Goal: Task Accomplishment & Management: Manage account settings

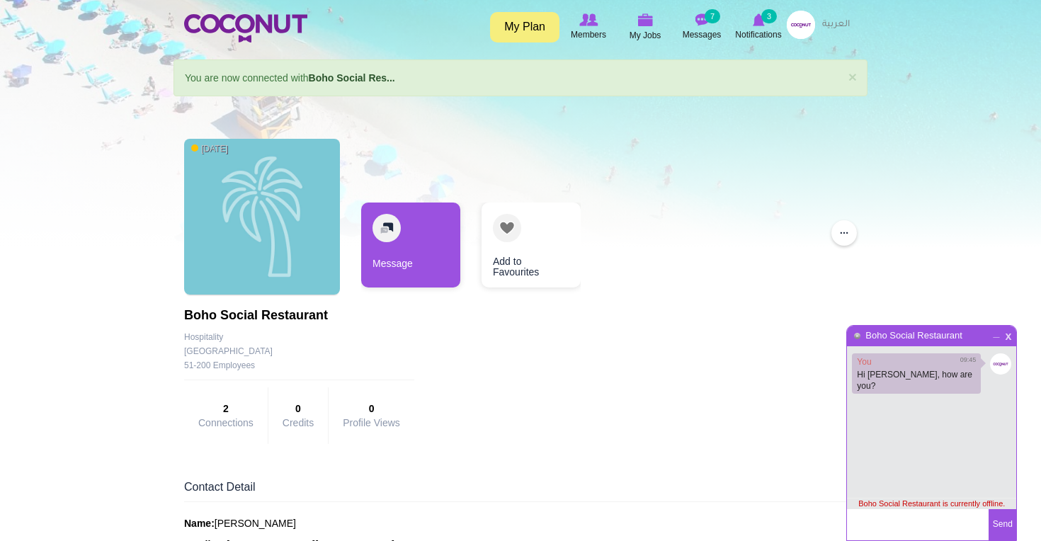
click at [1009, 331] on span "x" at bounding box center [1008, 334] width 12 height 11
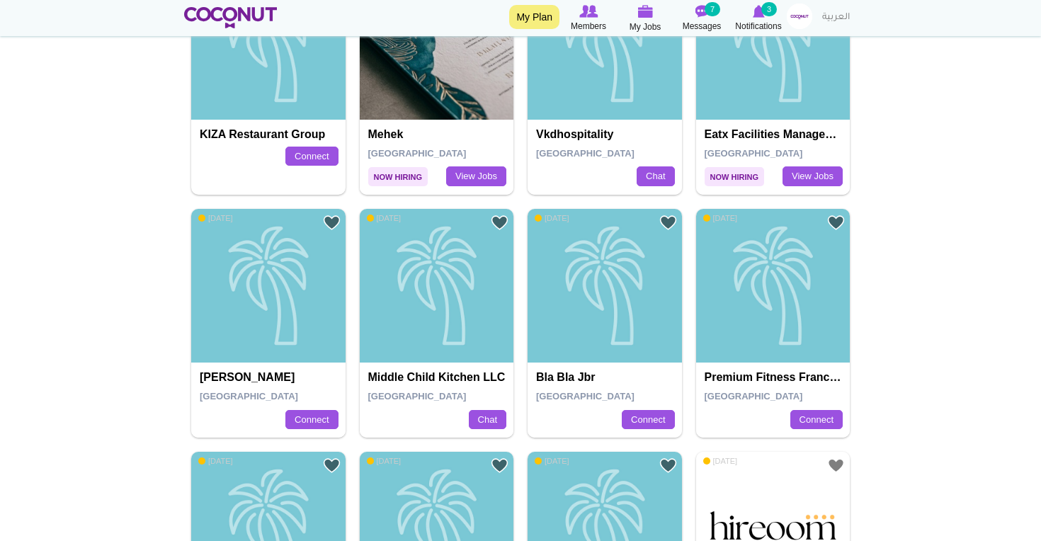
scroll to position [670, 0]
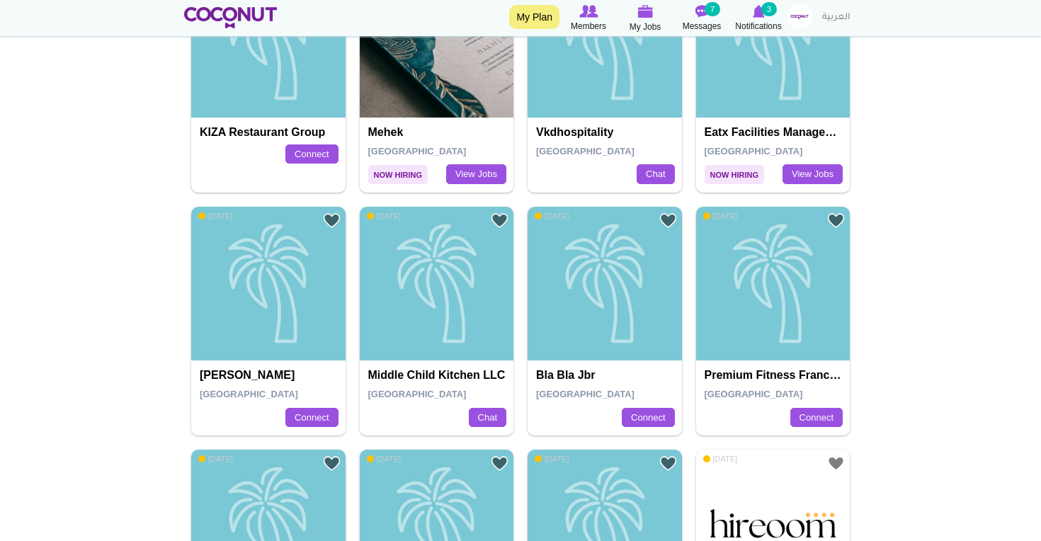
click at [432, 378] on h4 "Middle Child Kitchen LLC" at bounding box center [438, 375] width 141 height 13
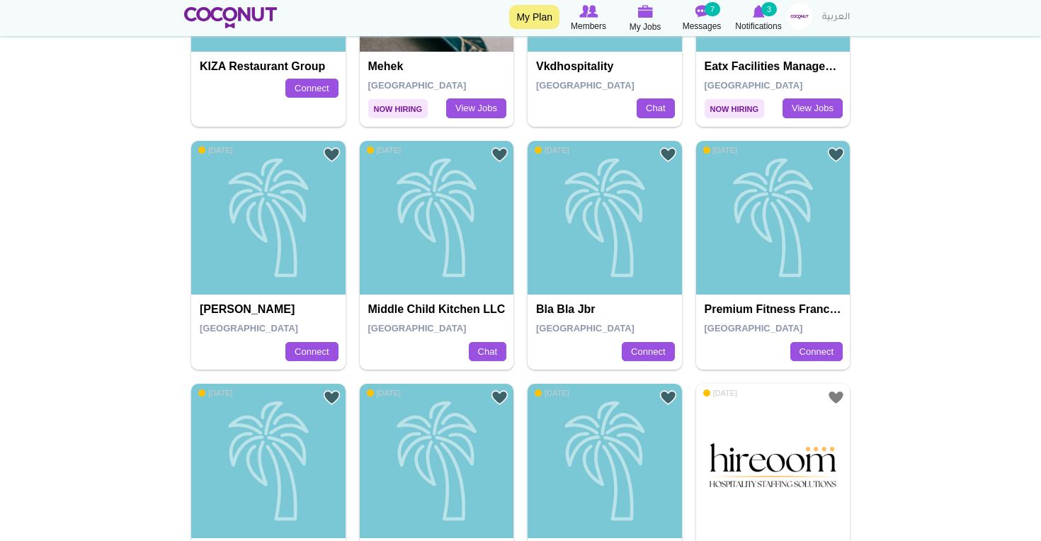
scroll to position [737, 0]
click at [764, 310] on h4 "Premium Fitness Franchise" at bounding box center [775, 308] width 141 height 13
click at [771, 268] on div "Premium Fitness Franchise" at bounding box center [773, 217] width 154 height 154
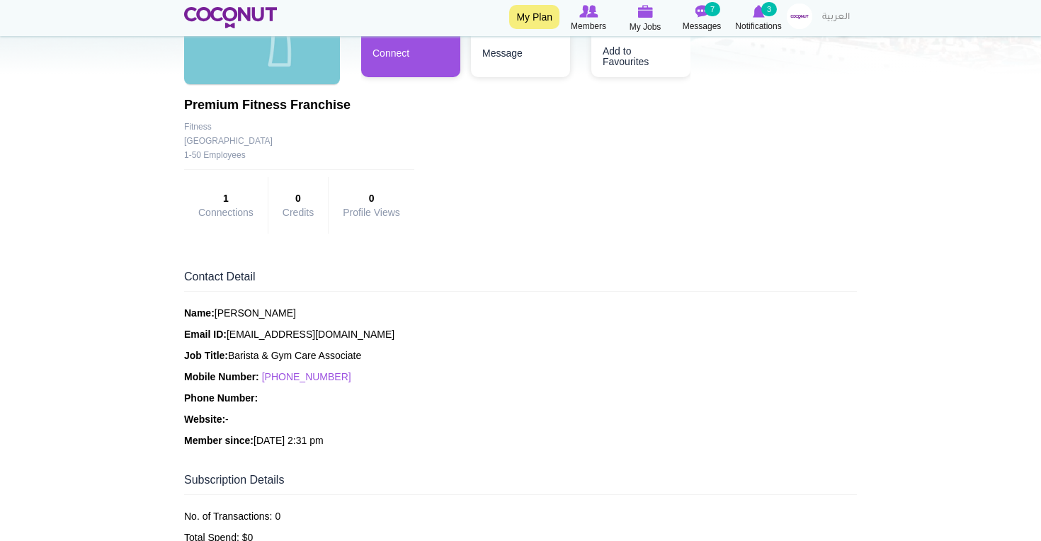
scroll to position [177, 0]
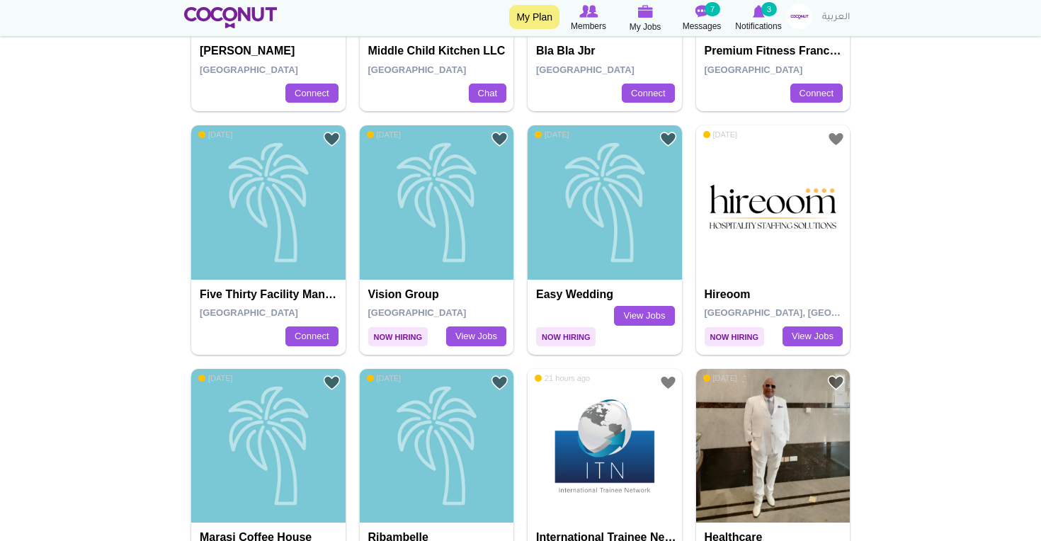
scroll to position [995, 0]
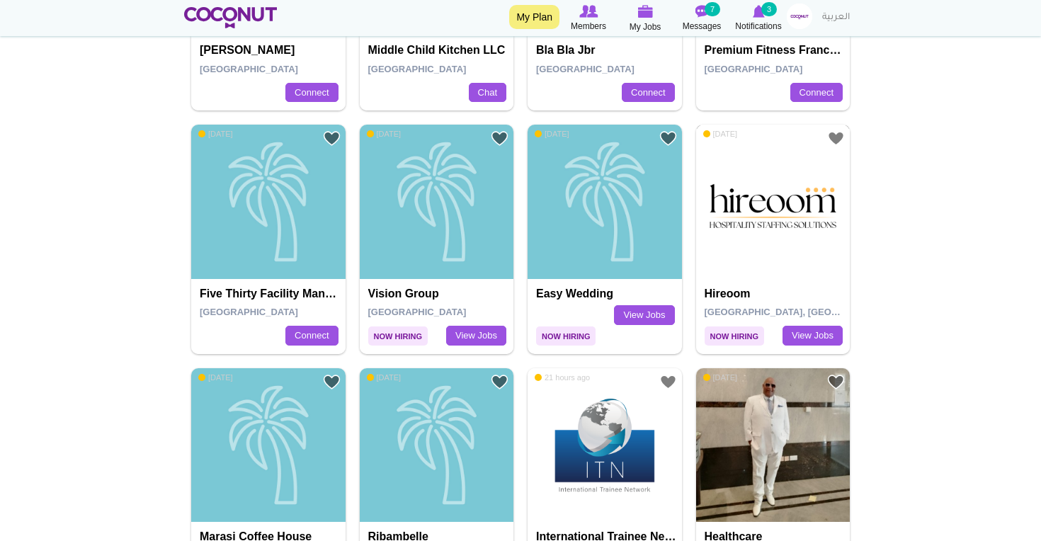
click at [753, 231] on img at bounding box center [773, 202] width 154 height 154
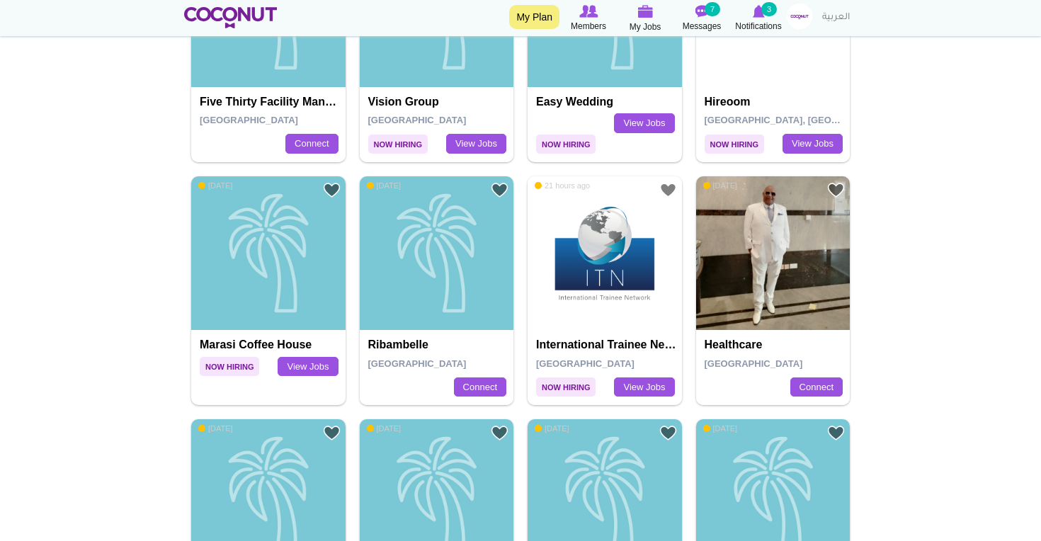
scroll to position [1190, 0]
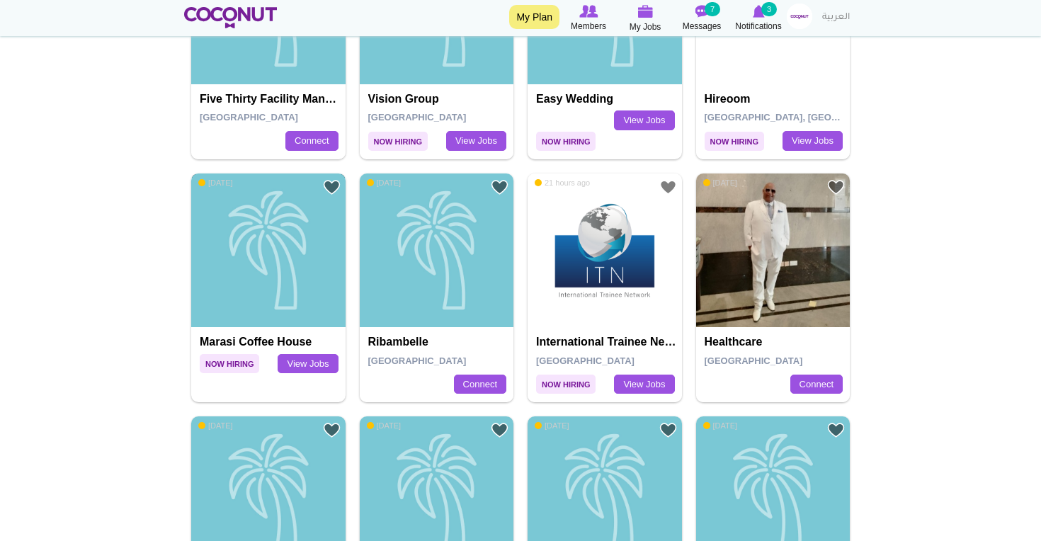
click at [249, 325] on div "Marasi Coffee House" at bounding box center [268, 251] width 154 height 154
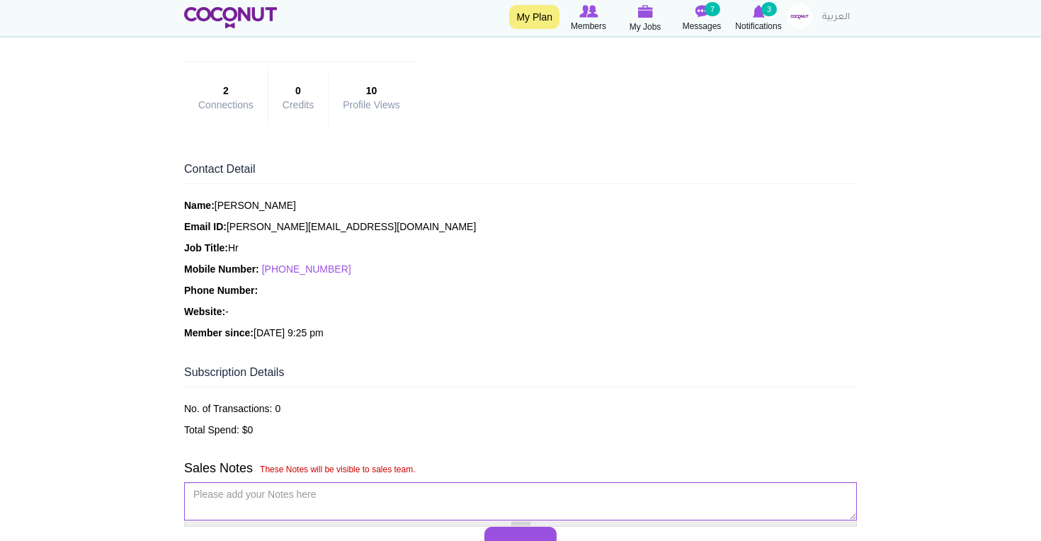
scroll to position [285, 0]
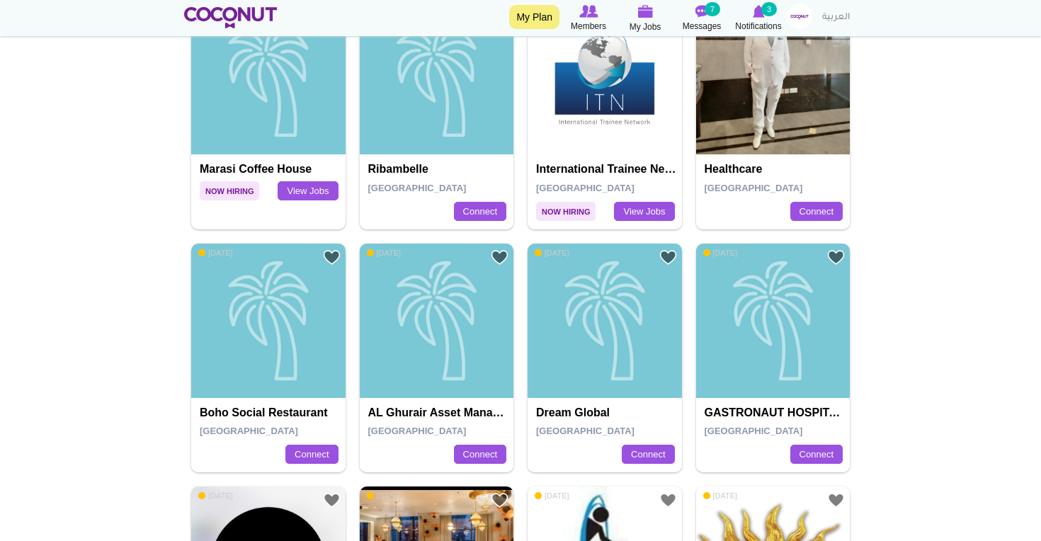
scroll to position [1362, 0]
click at [251, 393] on div "Boho Social Restaurant" at bounding box center [268, 321] width 154 height 154
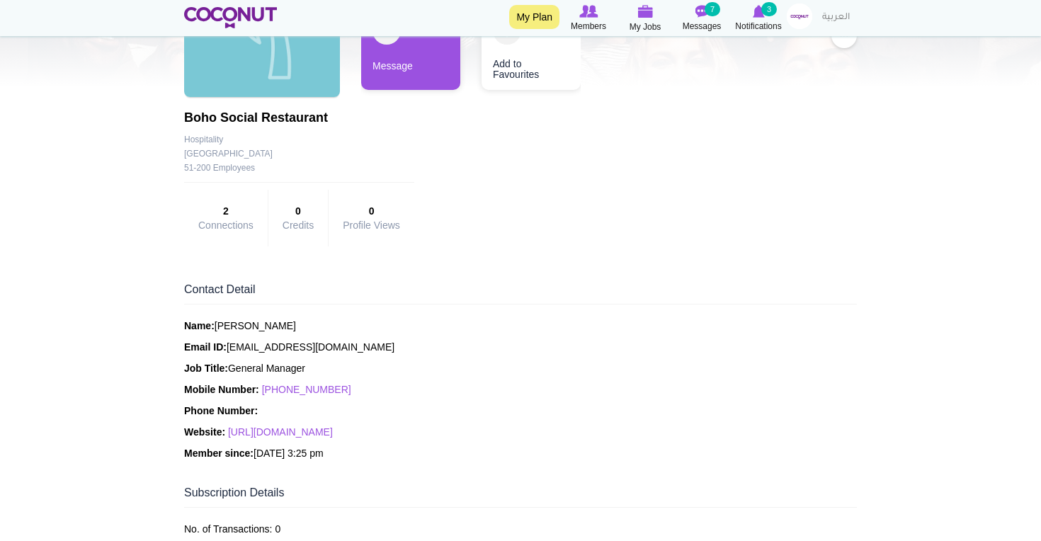
scroll to position [169, 0]
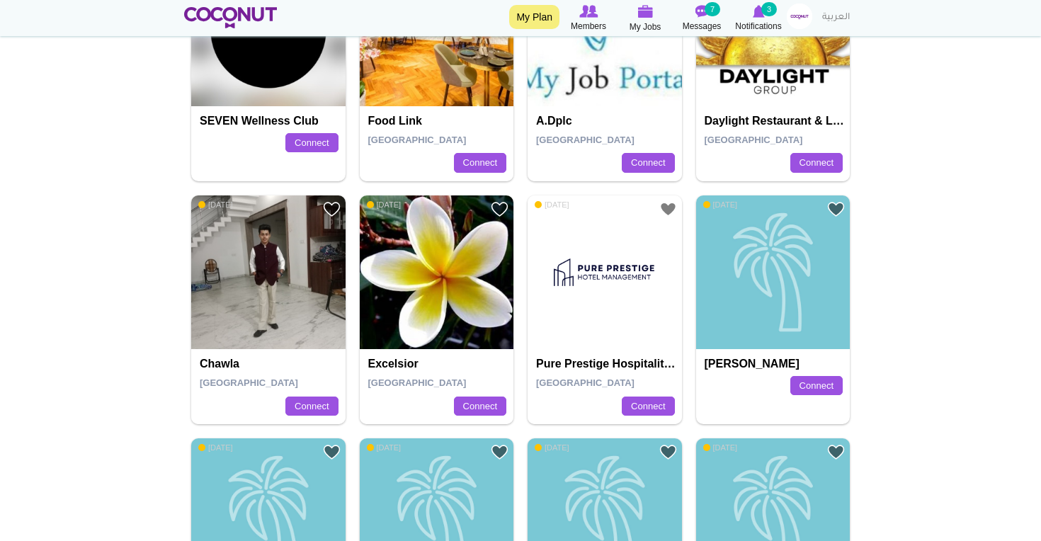
scroll to position [1906, 0]
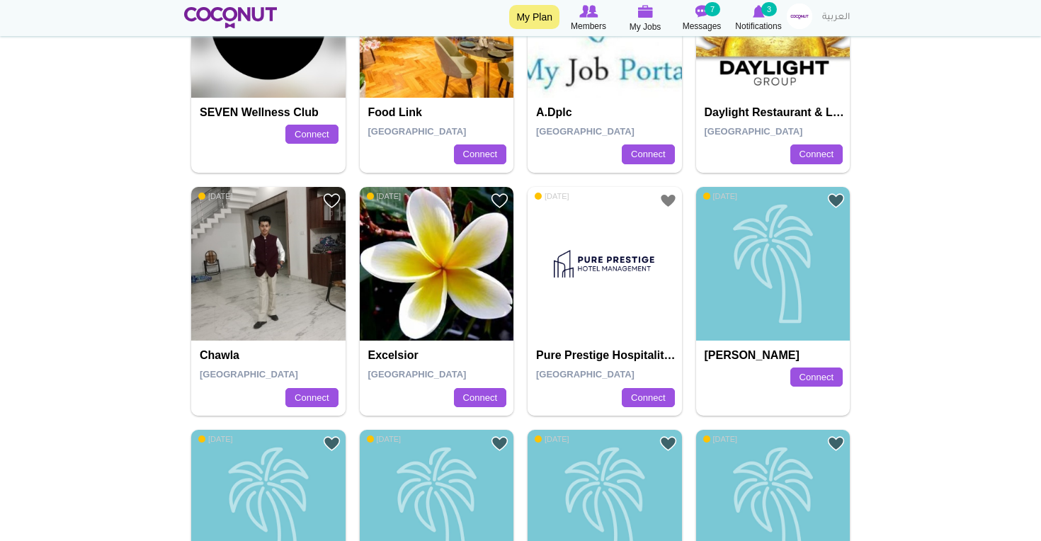
click at [443, 315] on img at bounding box center [437, 264] width 154 height 154
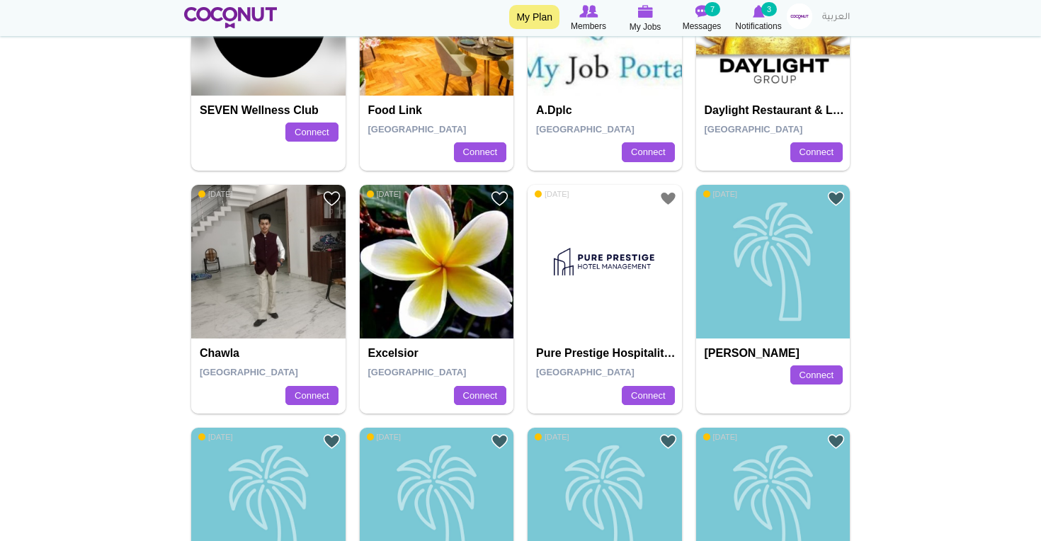
scroll to position [1915, 0]
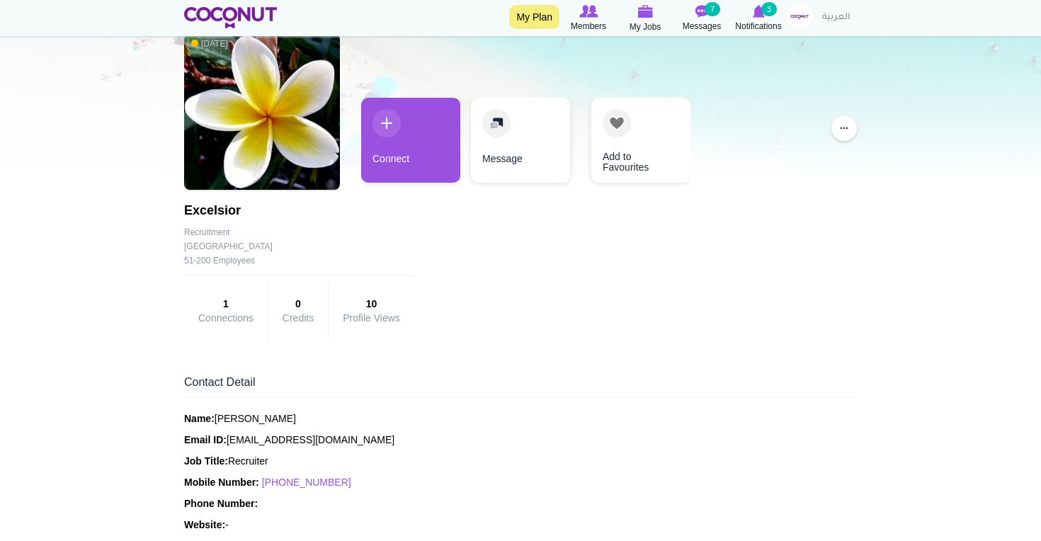
scroll to position [81, 0]
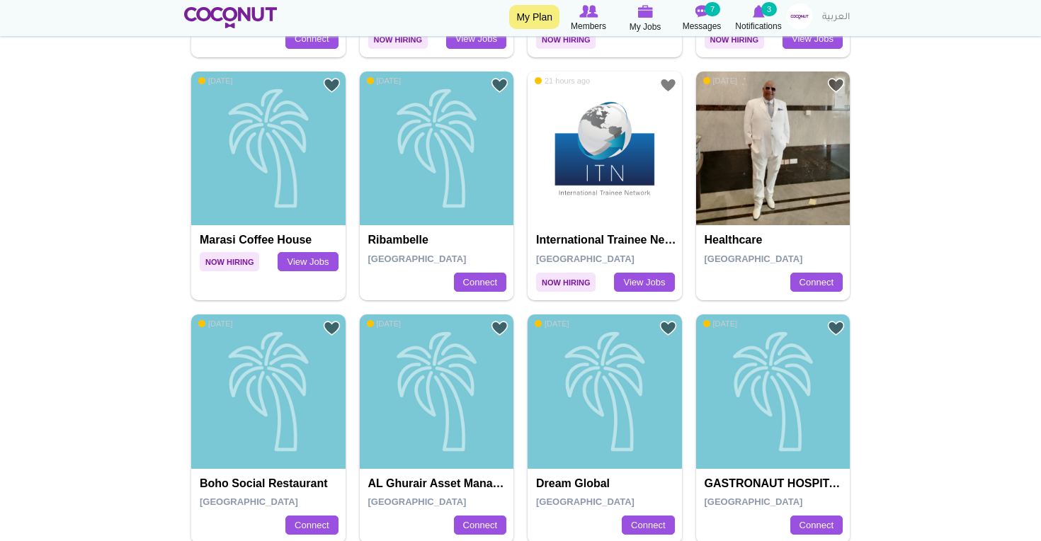
scroll to position [1295, 0]
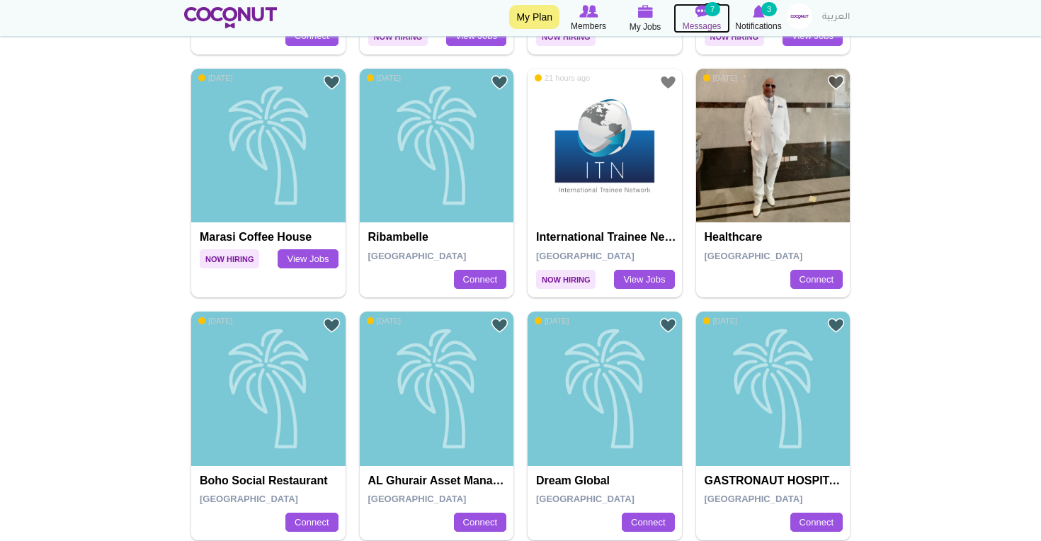
click at [709, 17] on icon at bounding box center [702, 12] width 57 height 16
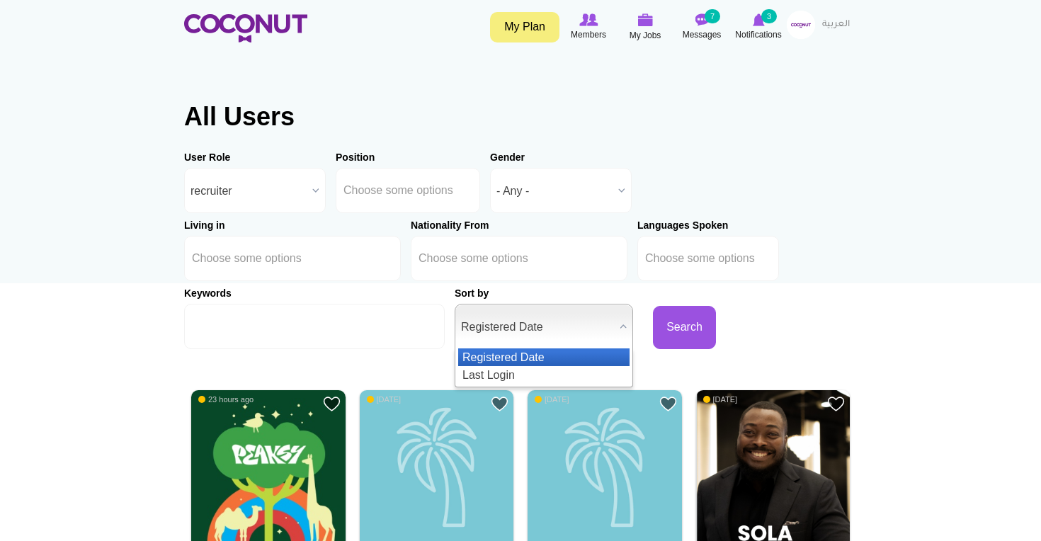
click at [498, 340] on span "Registered Date" at bounding box center [537, 327] width 153 height 45
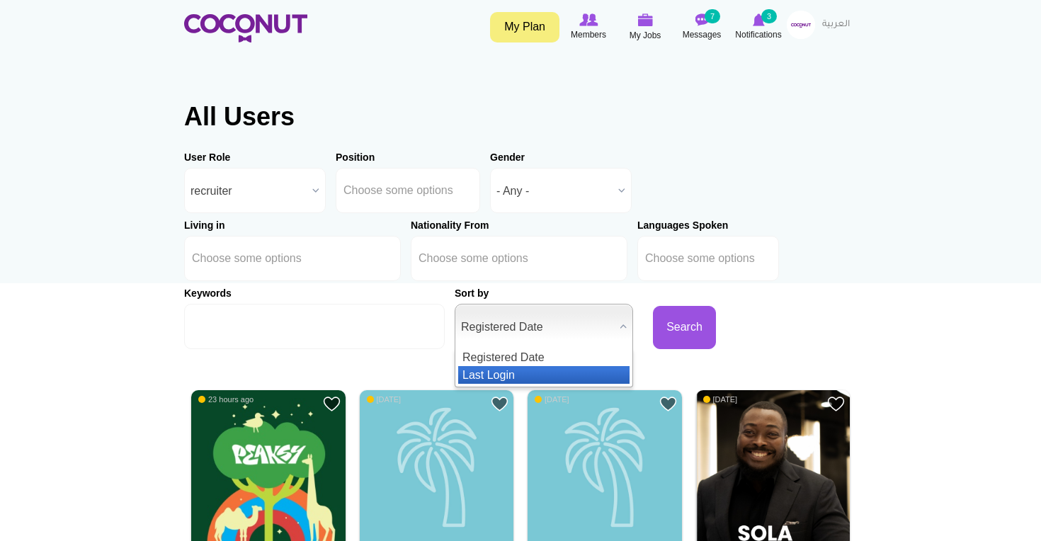
click at [475, 379] on li "Last Login" at bounding box center [543, 375] width 171 height 18
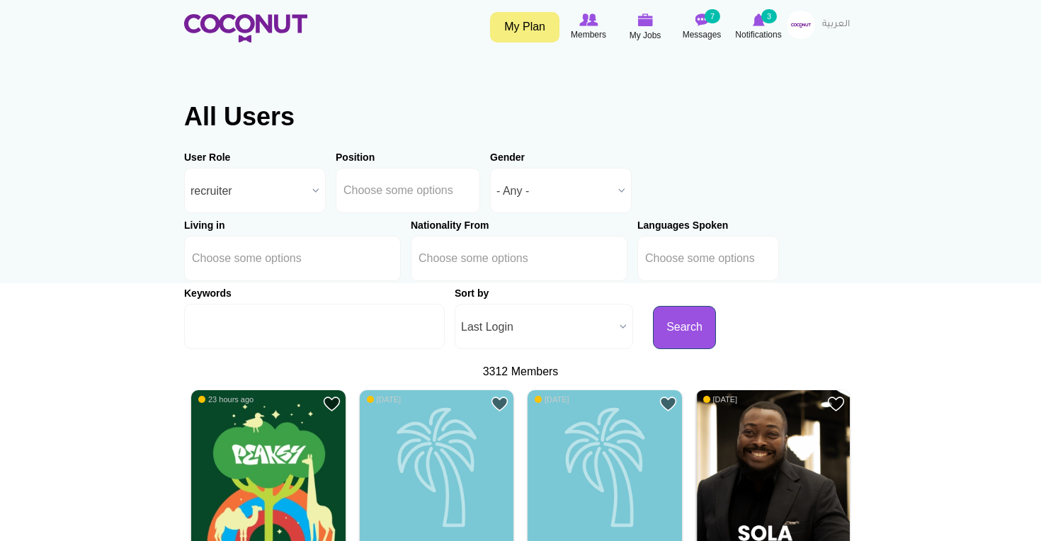
click at [653, 344] on button "Search" at bounding box center [684, 327] width 63 height 43
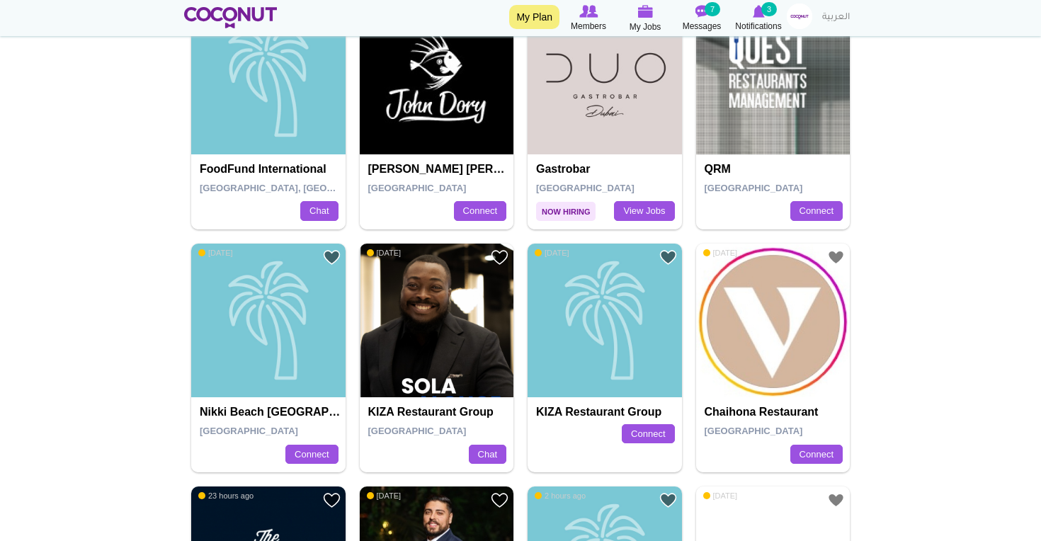
scroll to position [419, 0]
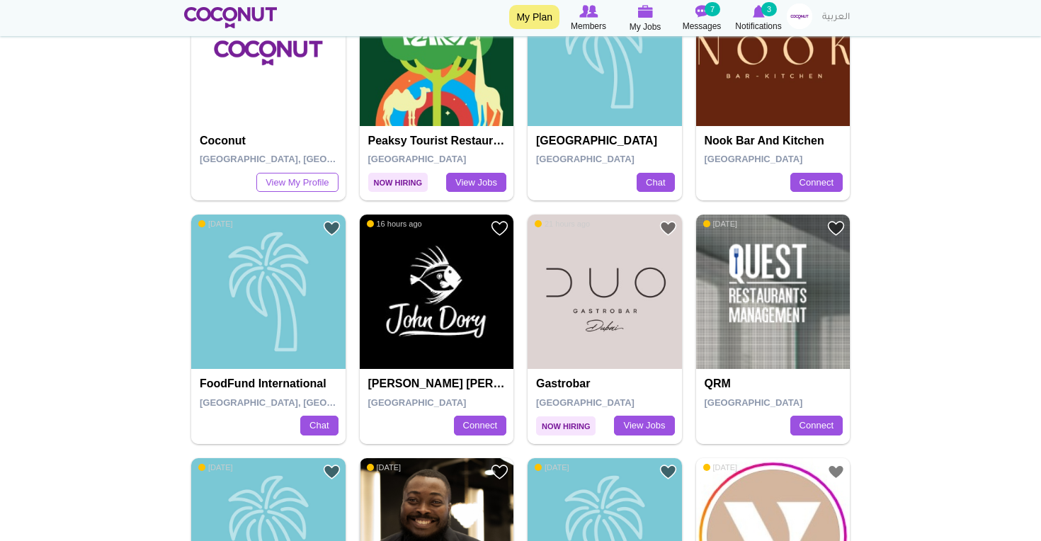
click at [813, 16] on link at bounding box center [801, 17] width 28 height 26
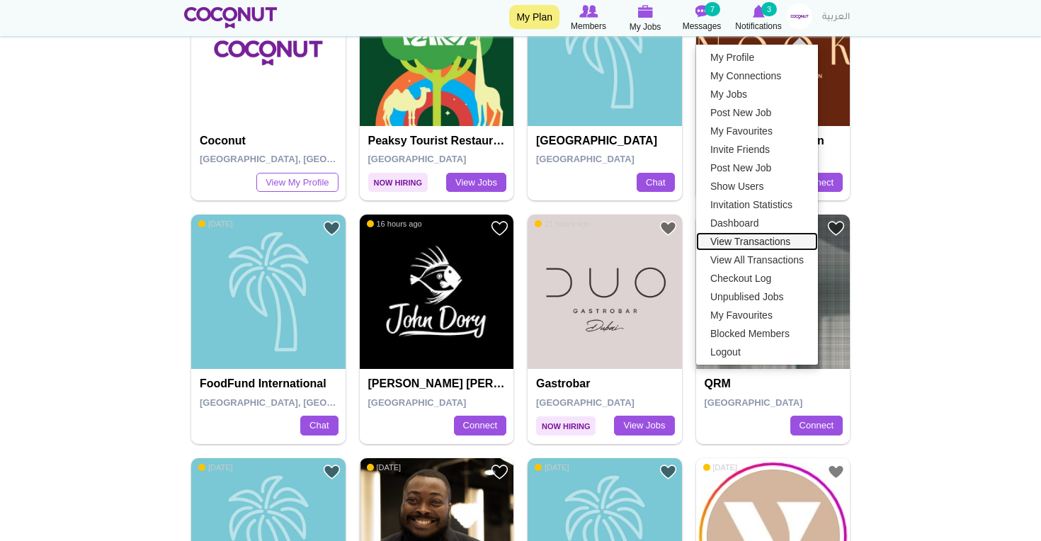
click at [737, 247] on link "View Transactions" at bounding box center [757, 241] width 122 height 18
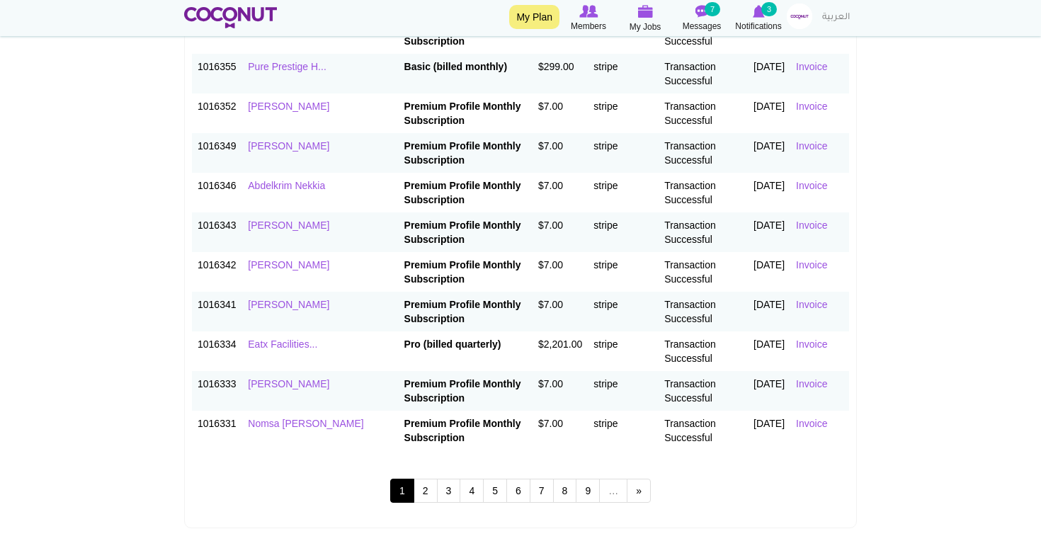
scroll to position [538, 0]
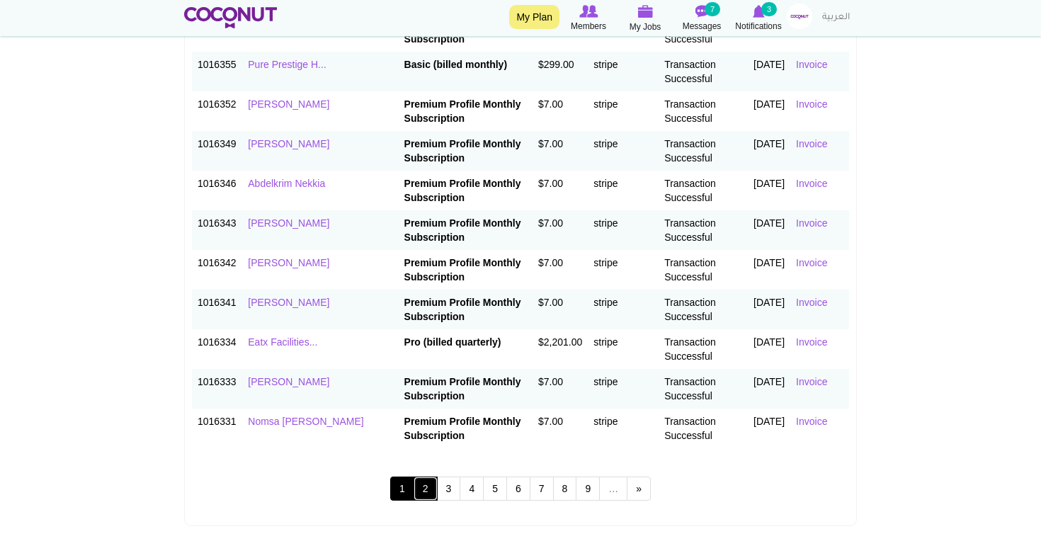
click at [429, 490] on link "2" at bounding box center [426, 489] width 24 height 24
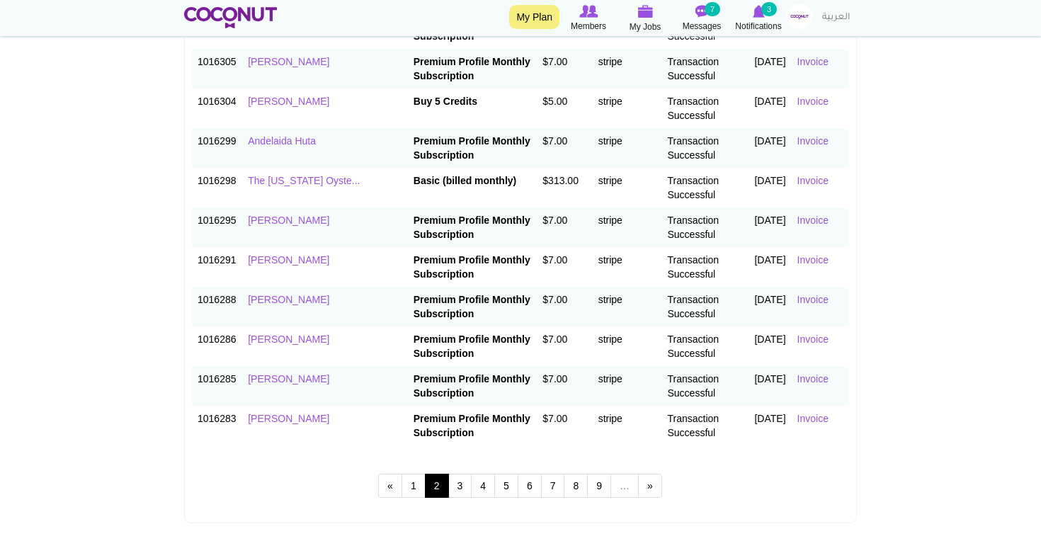
scroll to position [536, 0]
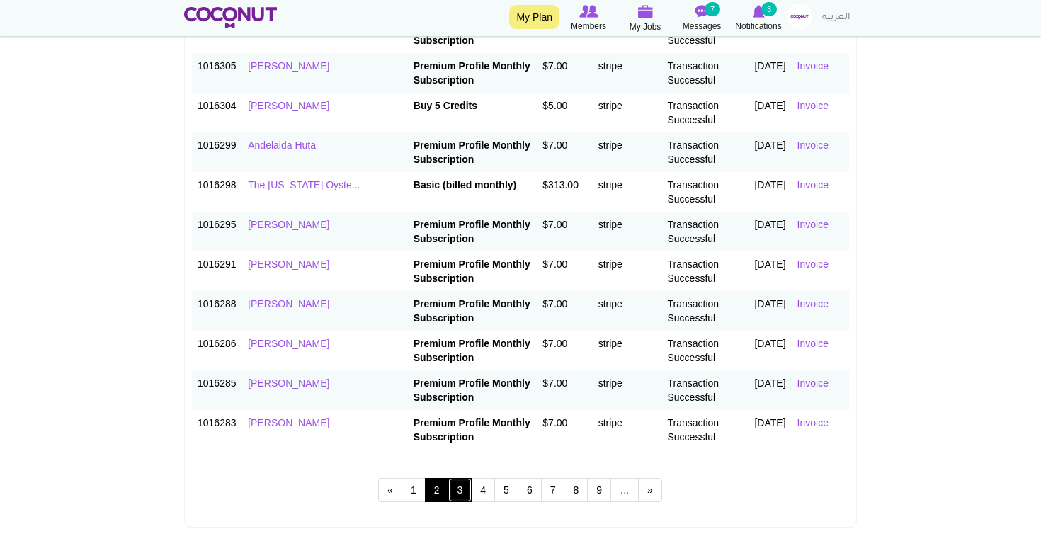
click at [455, 487] on link "3" at bounding box center [460, 490] width 24 height 24
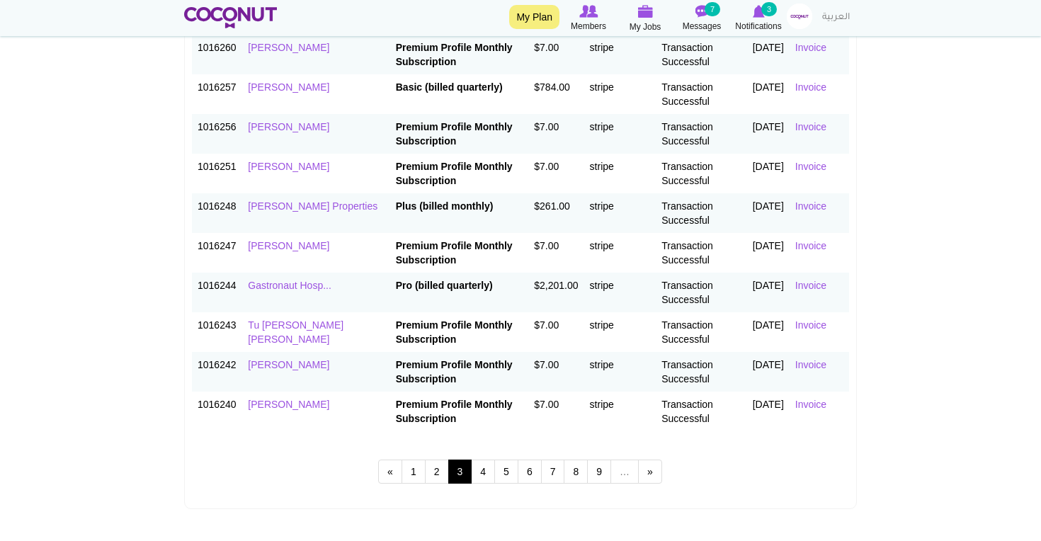
scroll to position [556, 0]
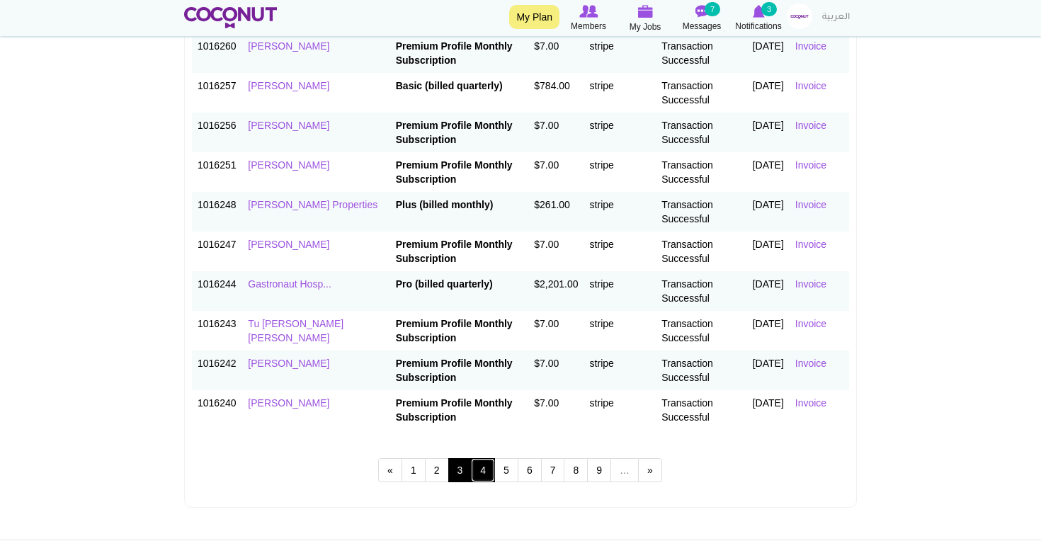
click at [484, 468] on link "4" at bounding box center [483, 470] width 24 height 24
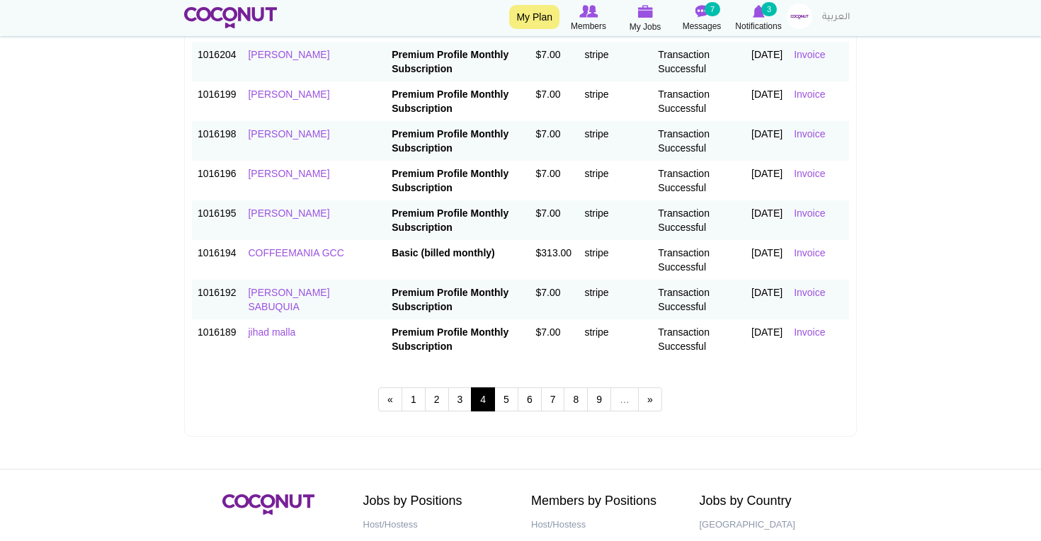
scroll to position [702, 0]
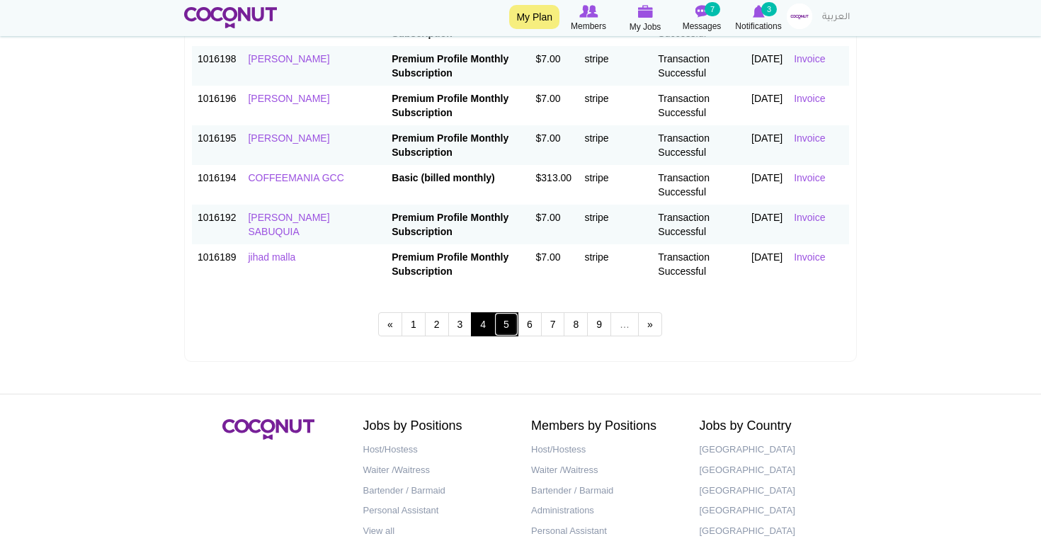
click at [509, 323] on link "5" at bounding box center [506, 324] width 24 height 24
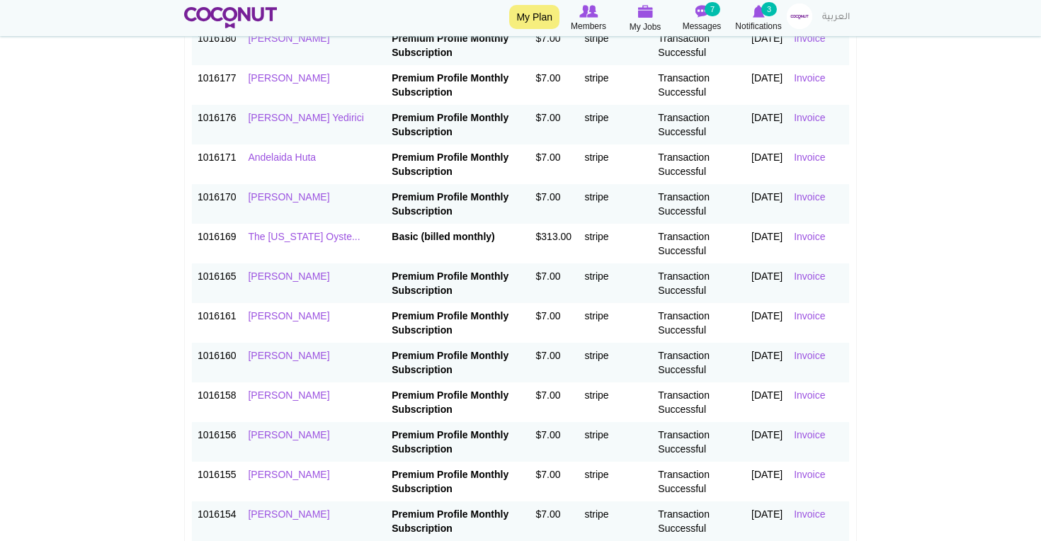
scroll to position [252, 0]
